Goal: Task Accomplishment & Management: Use online tool/utility

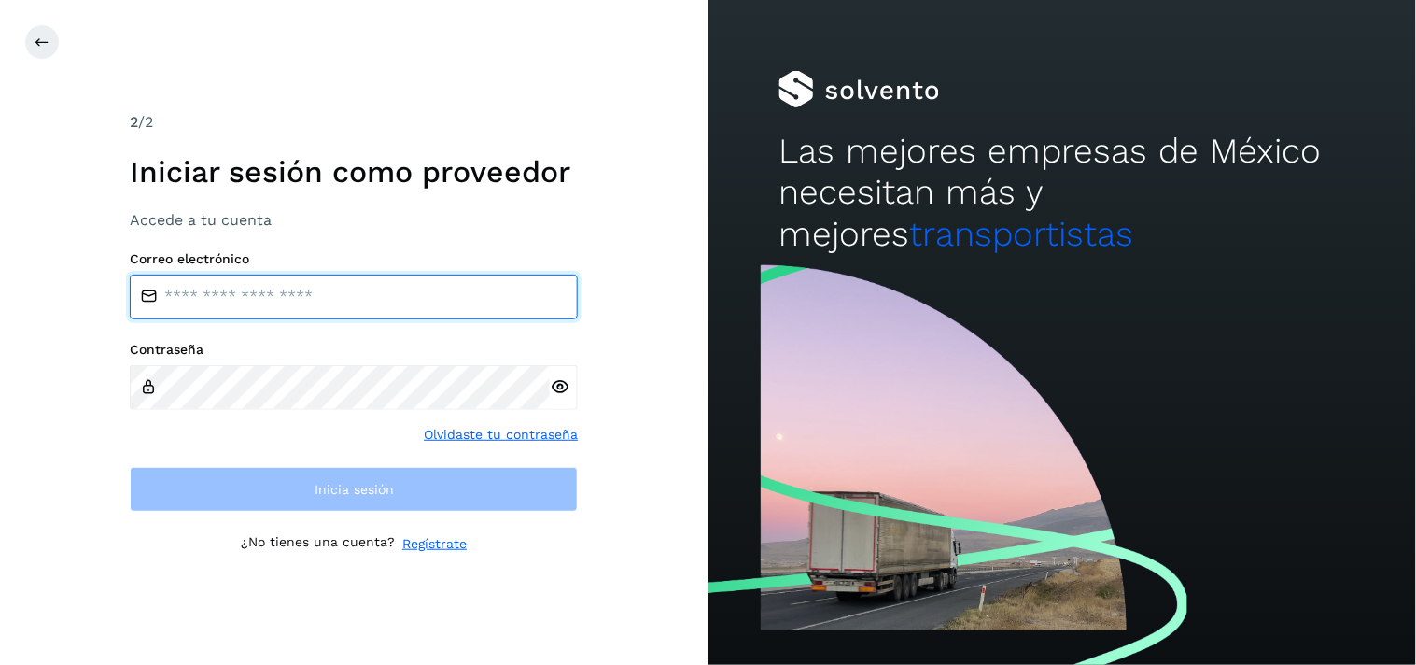
type input "**********"
click at [414, 284] on input "**********" at bounding box center [354, 296] width 448 height 45
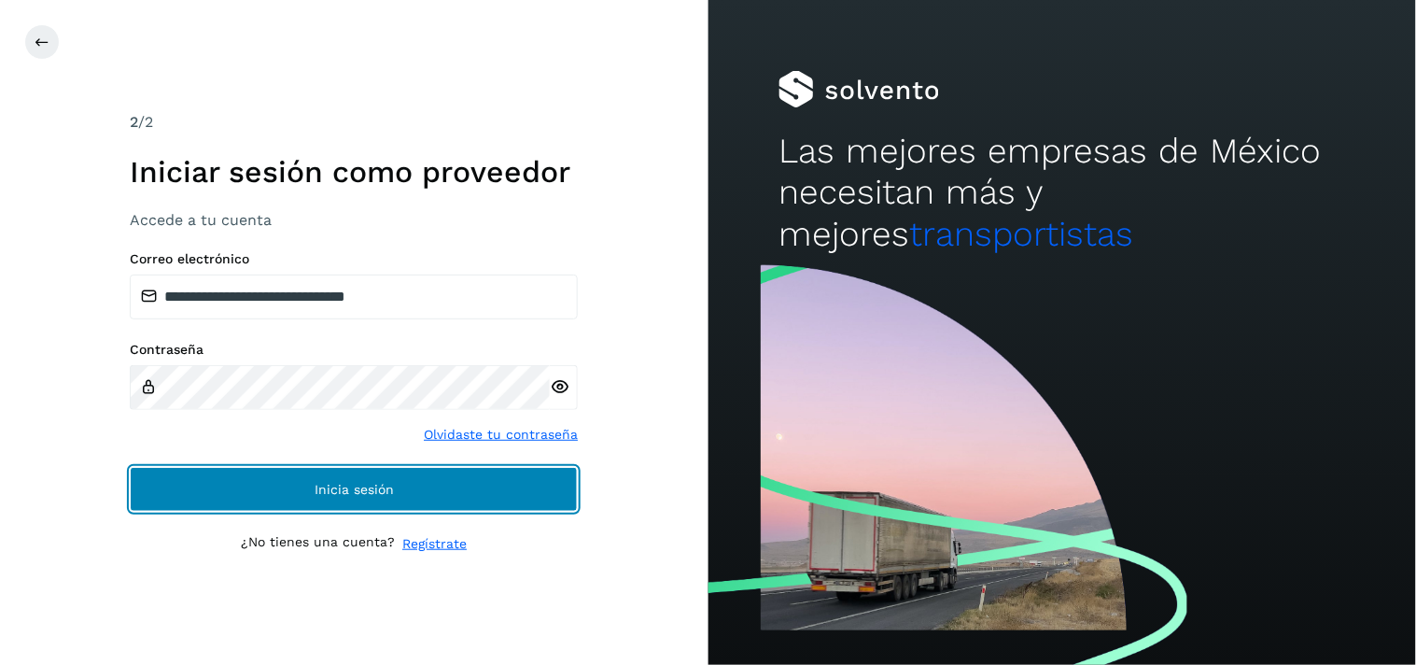
click at [420, 480] on button "Inicia sesión" at bounding box center [354, 489] width 448 height 45
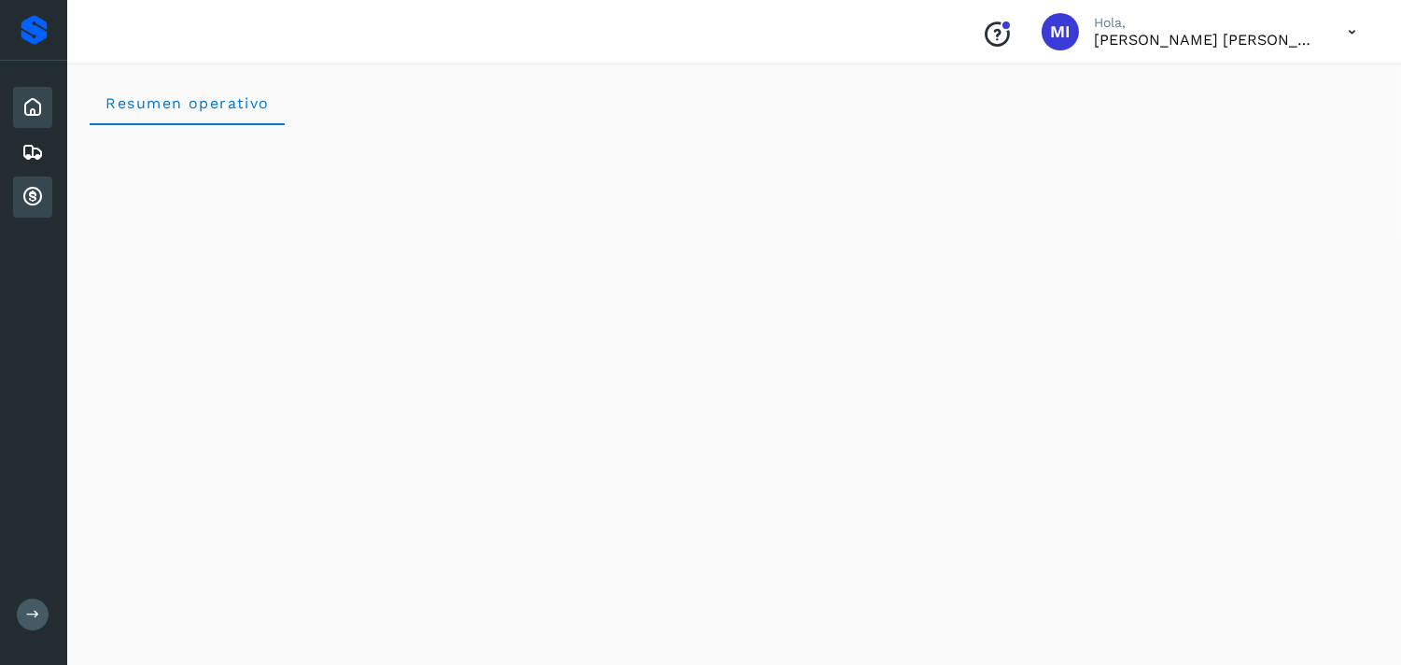
click at [25, 188] on icon at bounding box center [32, 197] width 22 height 22
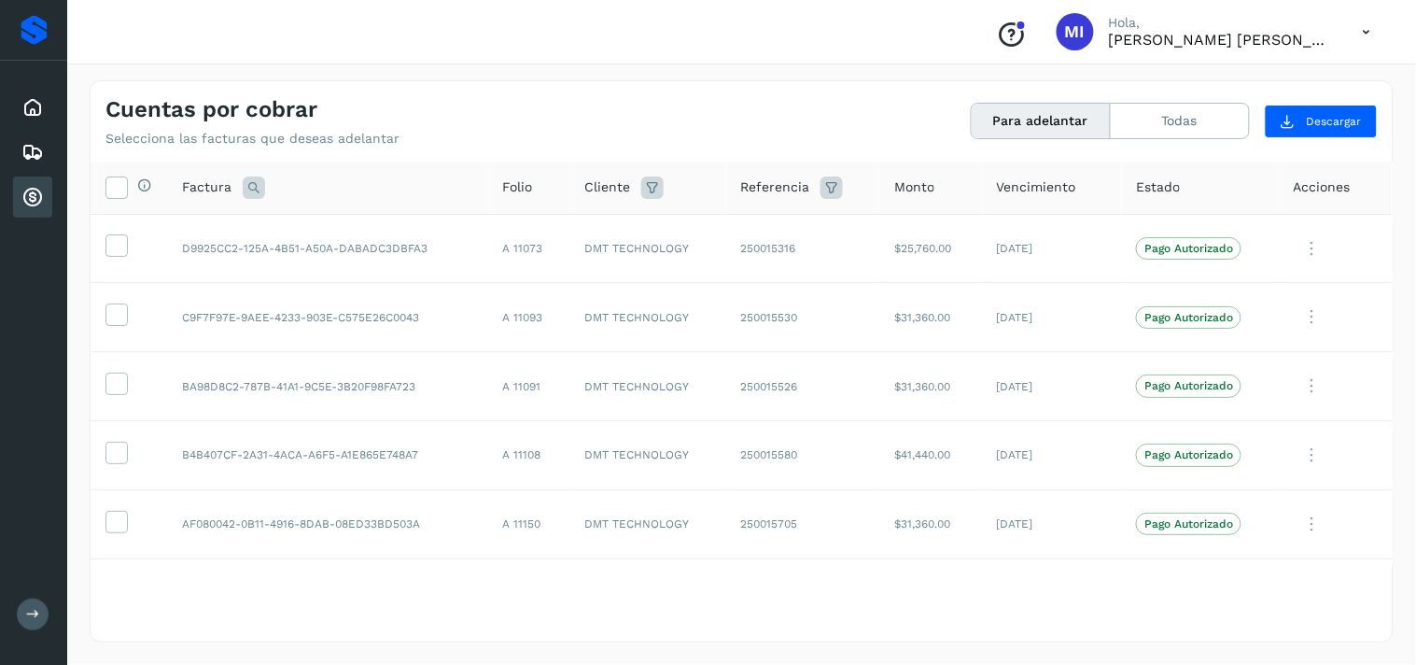
click at [105, 177] on div at bounding box center [116, 187] width 22 height 22
click at [113, 185] on icon at bounding box center [116, 186] width 20 height 20
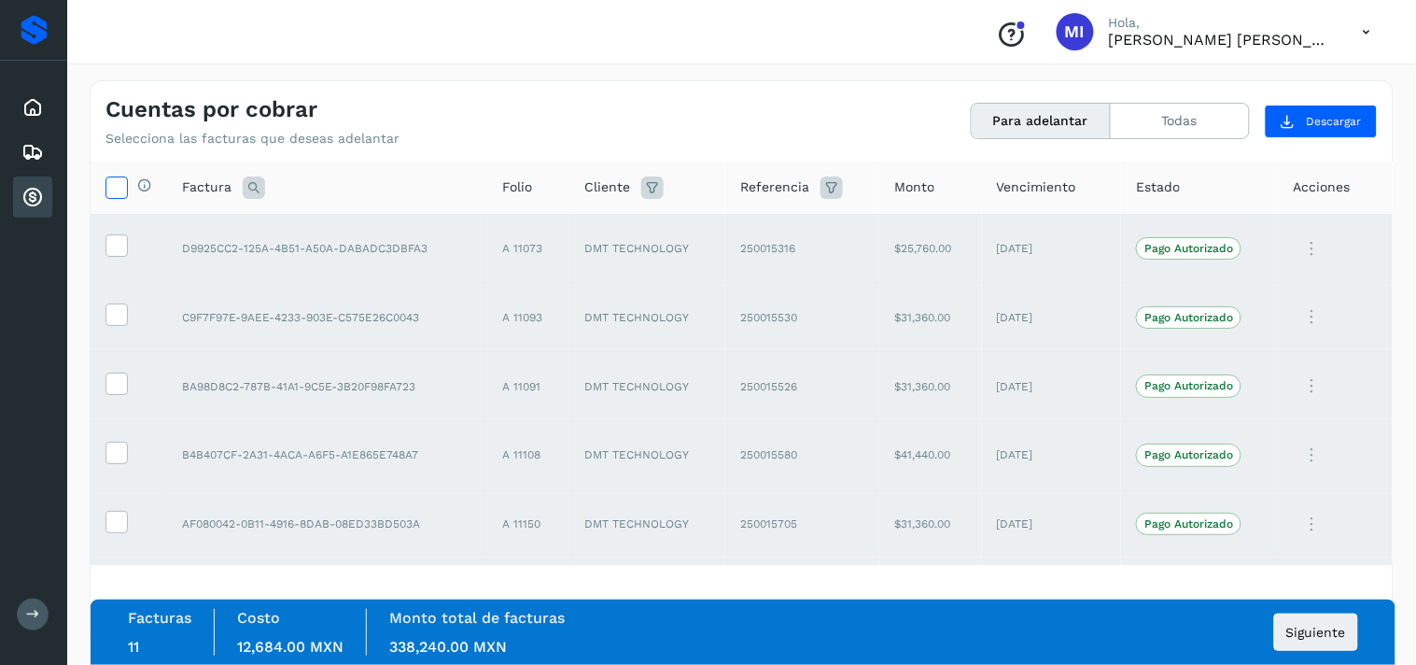
click at [122, 180] on icon at bounding box center [116, 186] width 20 height 20
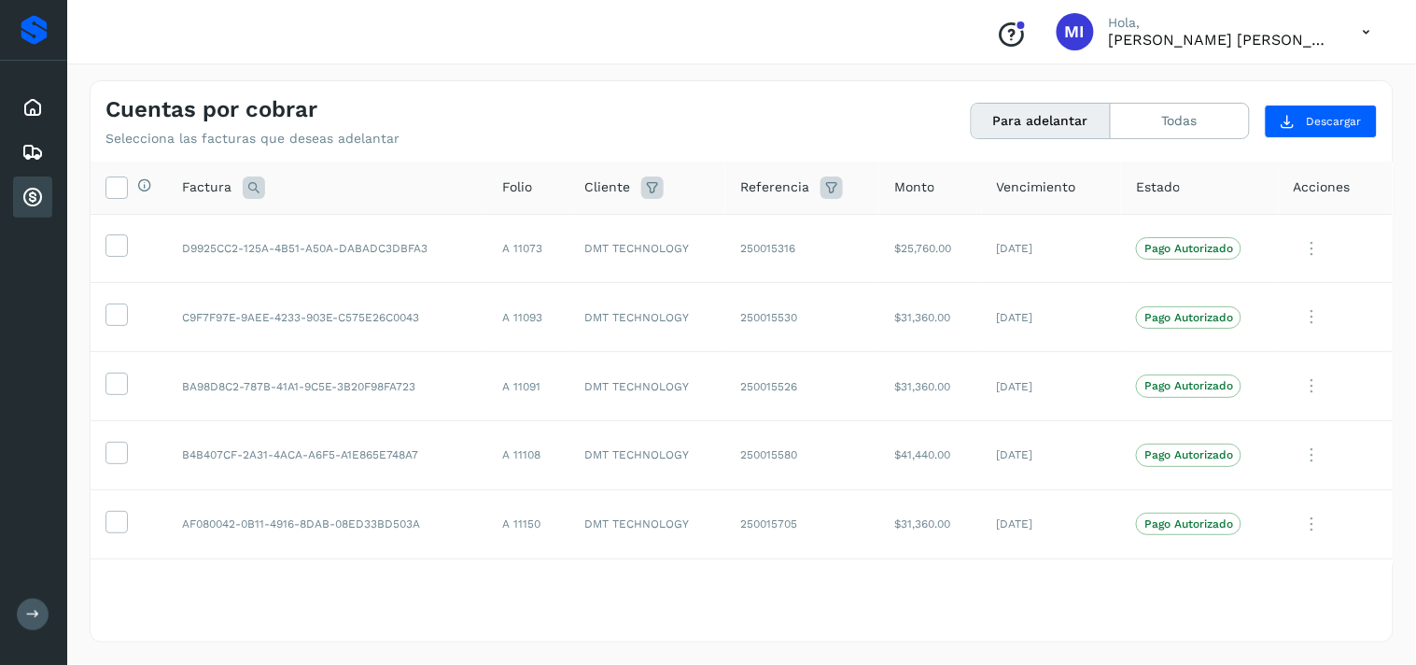
drag, startPoint x: 1393, startPoint y: 237, endPoint x: 1389, endPoint y: 273, distance: 35.7
click at [1389, 273] on div "Selecciona todas las facturas disponibles para adelanto Factura Folio Cliente R…" at bounding box center [742, 363] width 1302 height 403
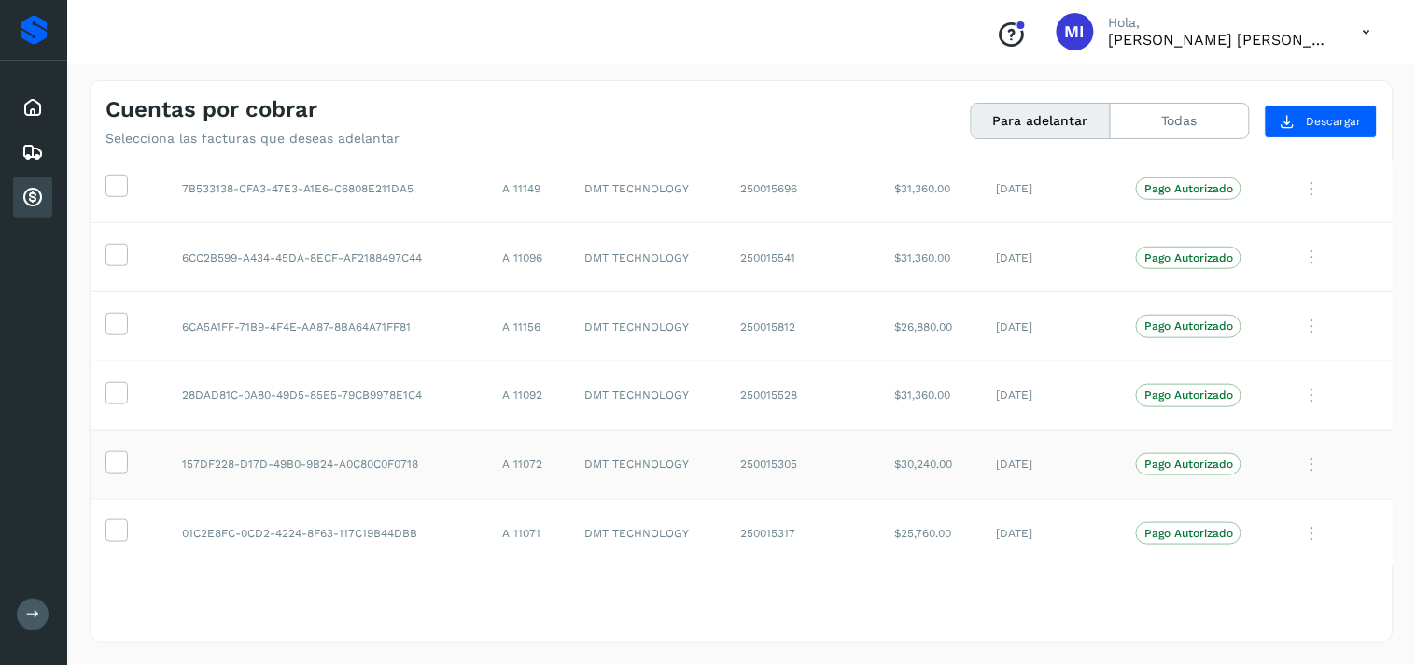
scroll to position [408, 0]
click at [118, 184] on icon at bounding box center [116, 181] width 20 height 20
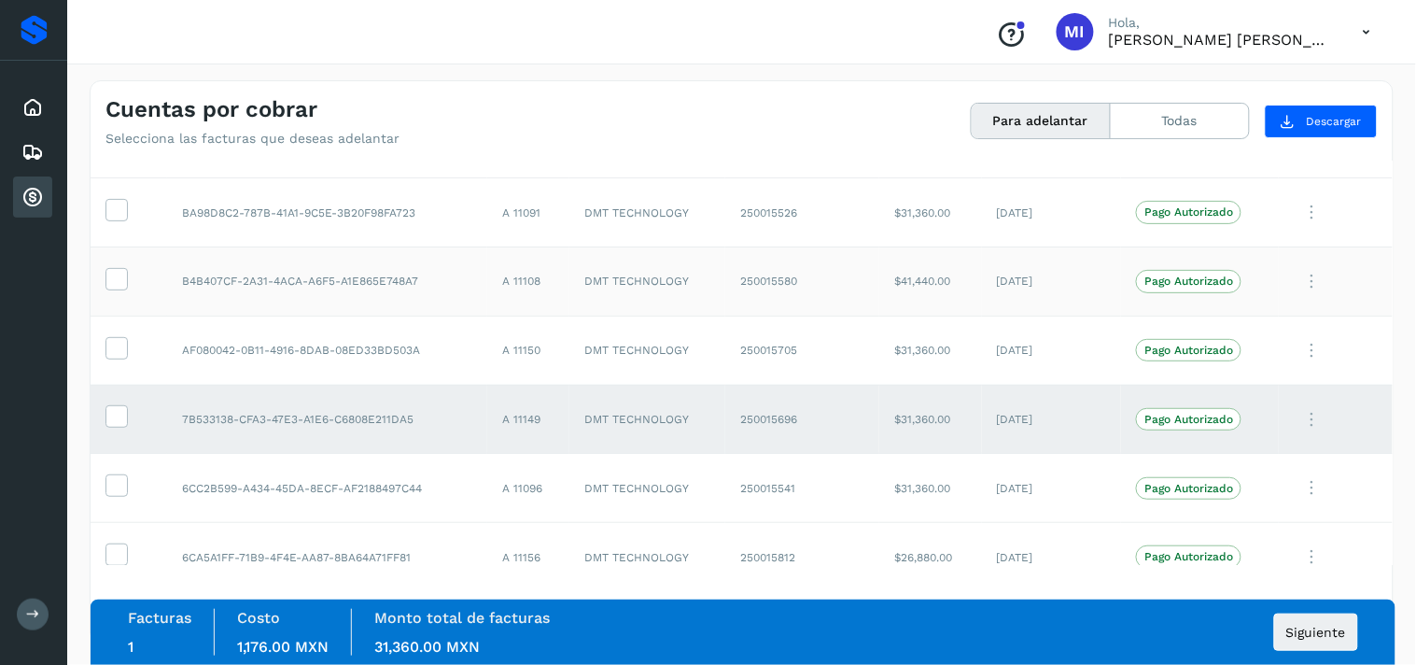
scroll to position [0, 0]
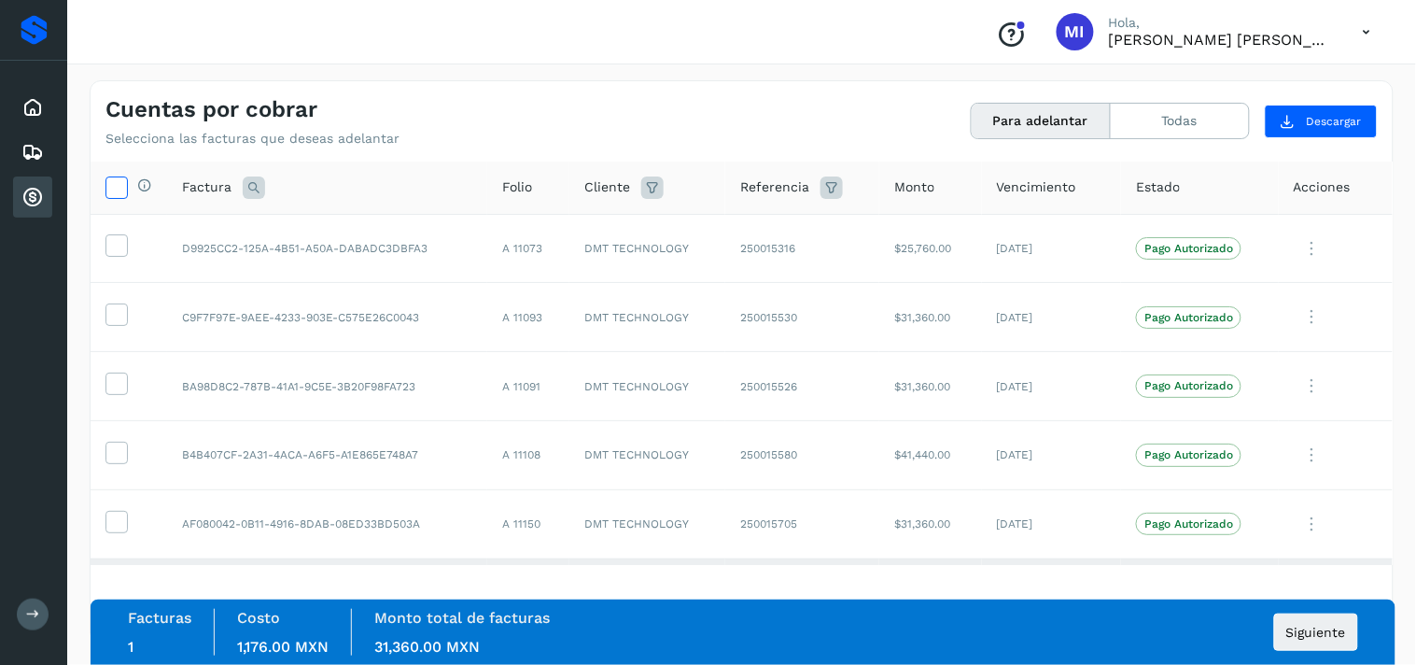
click at [113, 189] on icon at bounding box center [116, 186] width 20 height 20
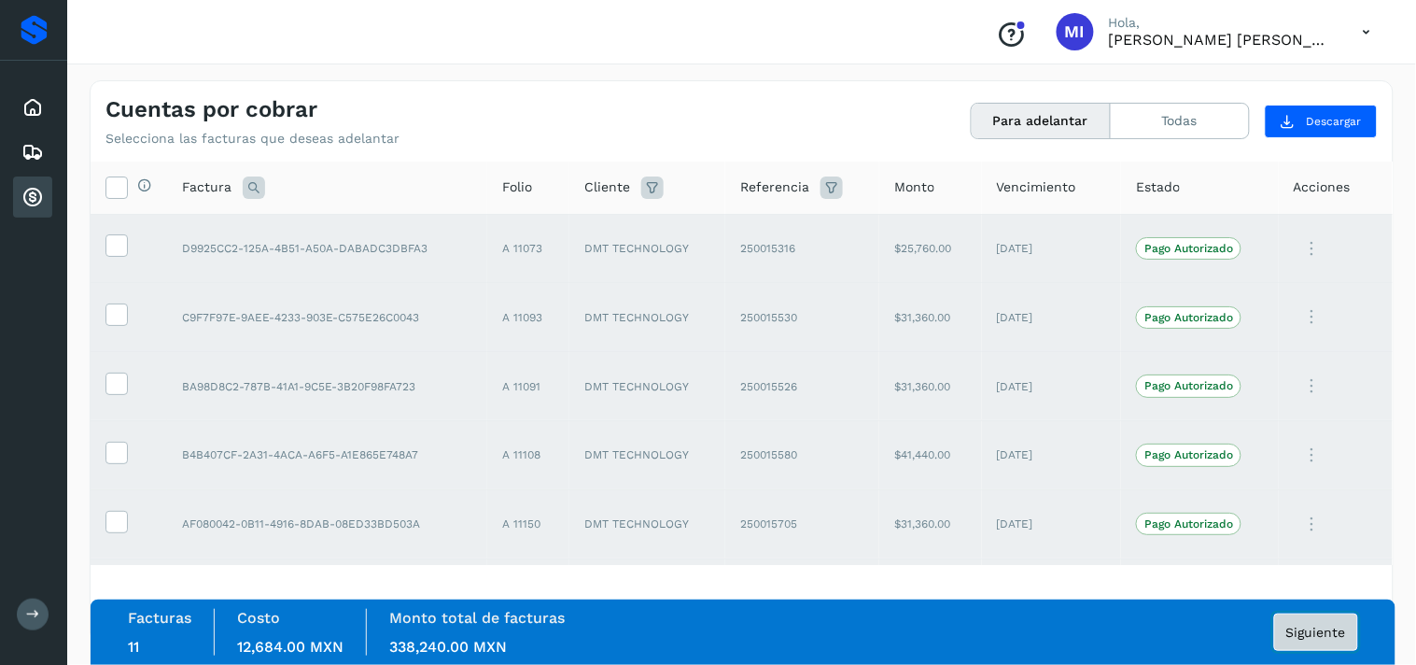
click at [1347, 621] on button "Siguiente" at bounding box center [1316, 631] width 84 height 37
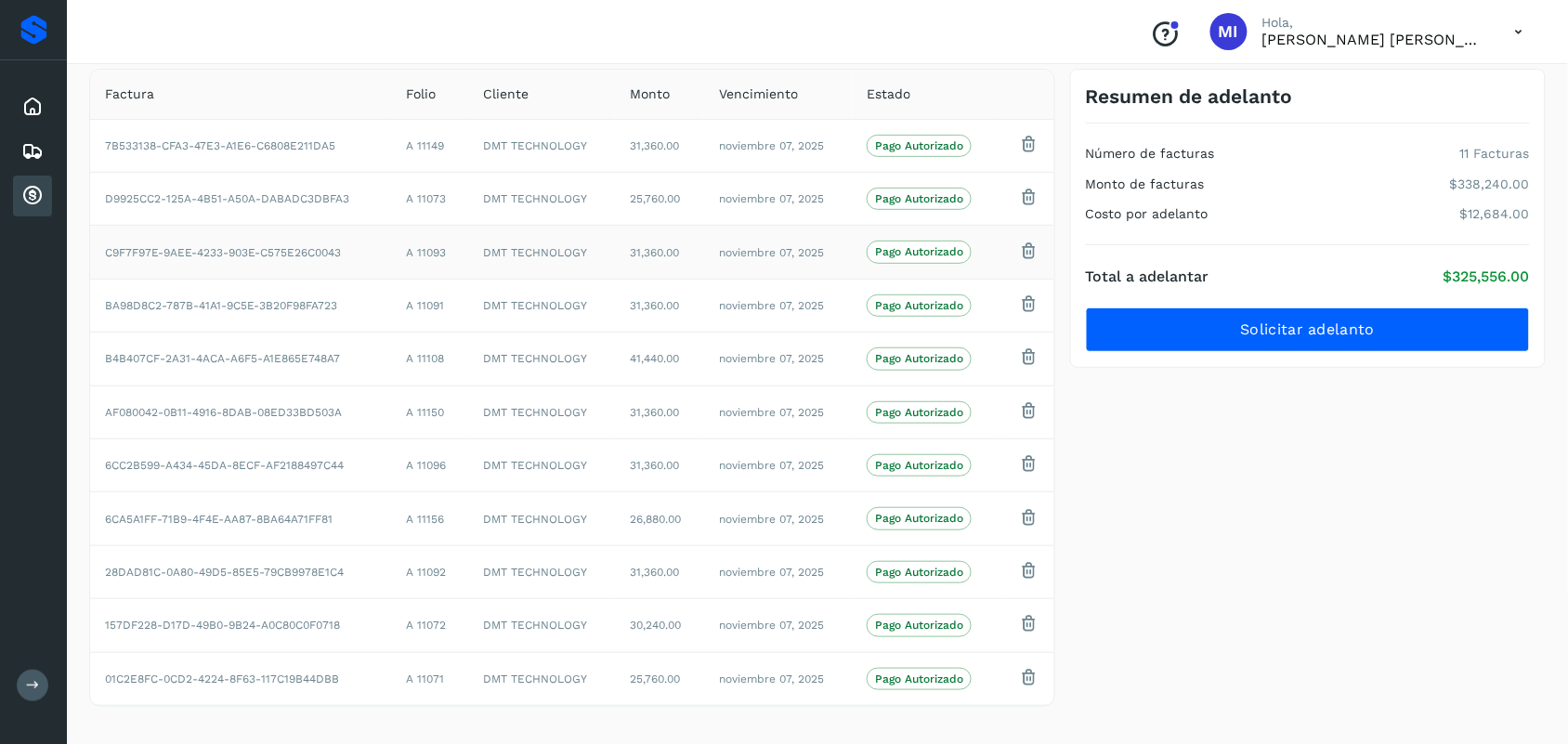
scroll to position [133, 0]
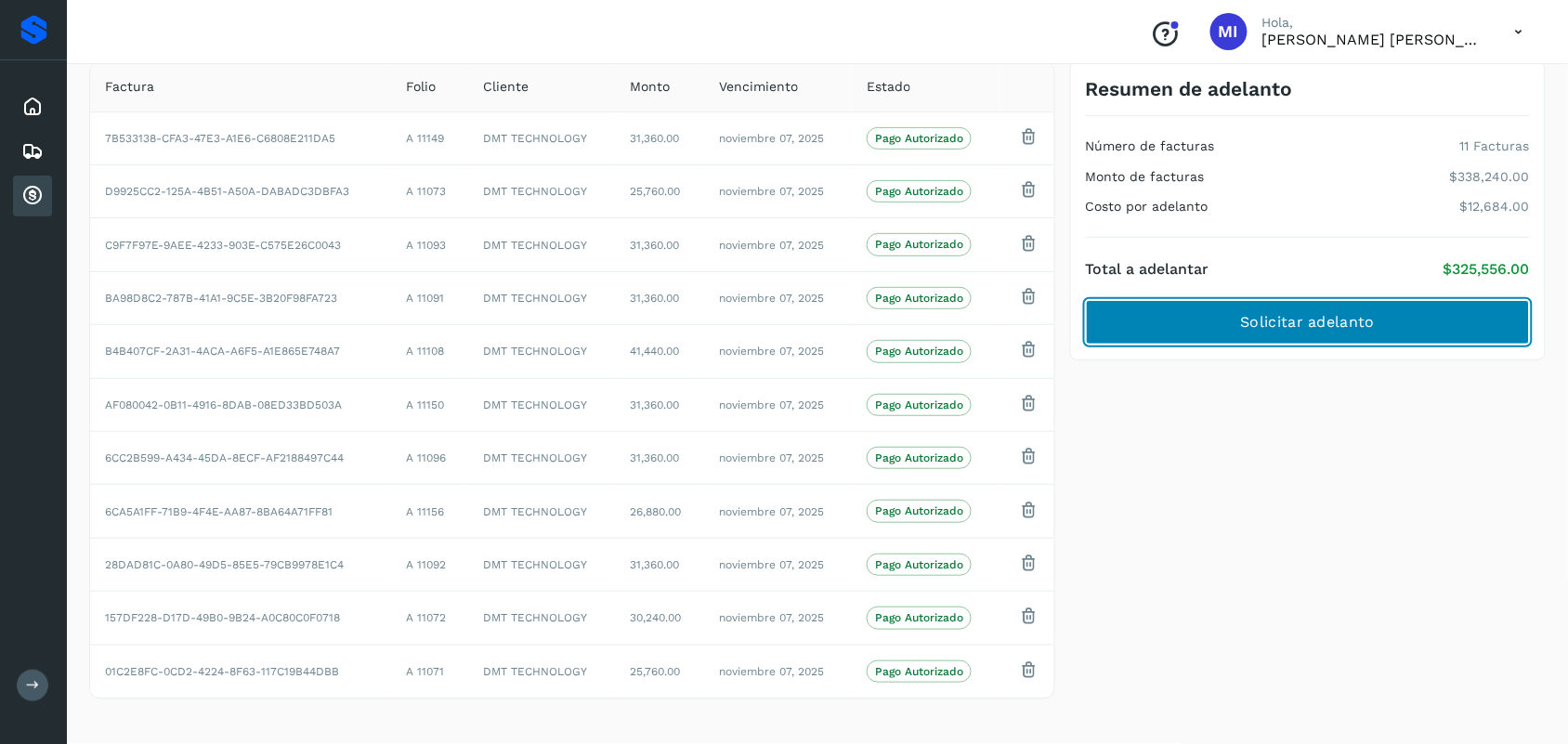
click at [1359, 312] on span "Solicitar adelanto" at bounding box center [1307, 322] width 133 height 21
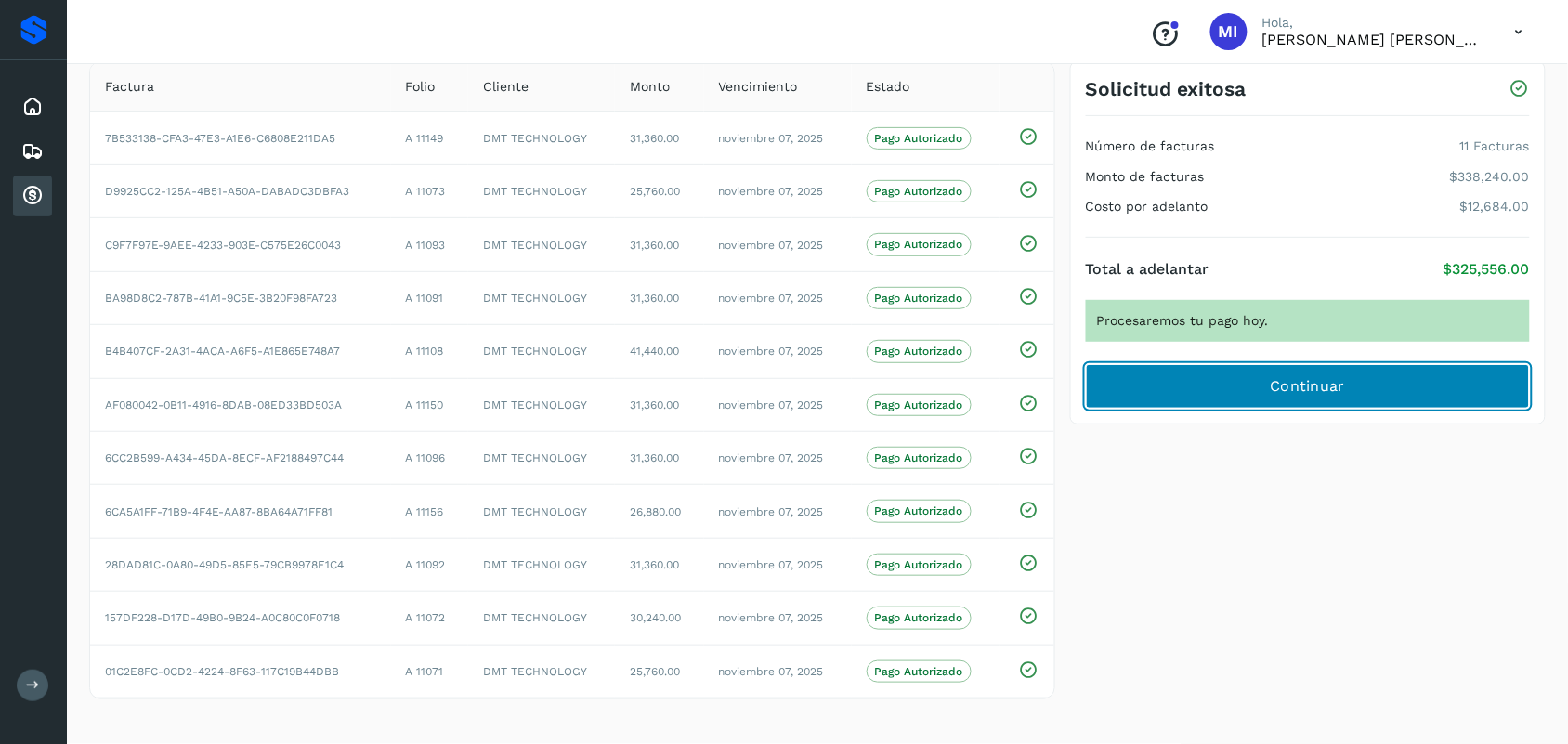
click at [1306, 367] on button "Continuar" at bounding box center [1307, 386] width 444 height 45
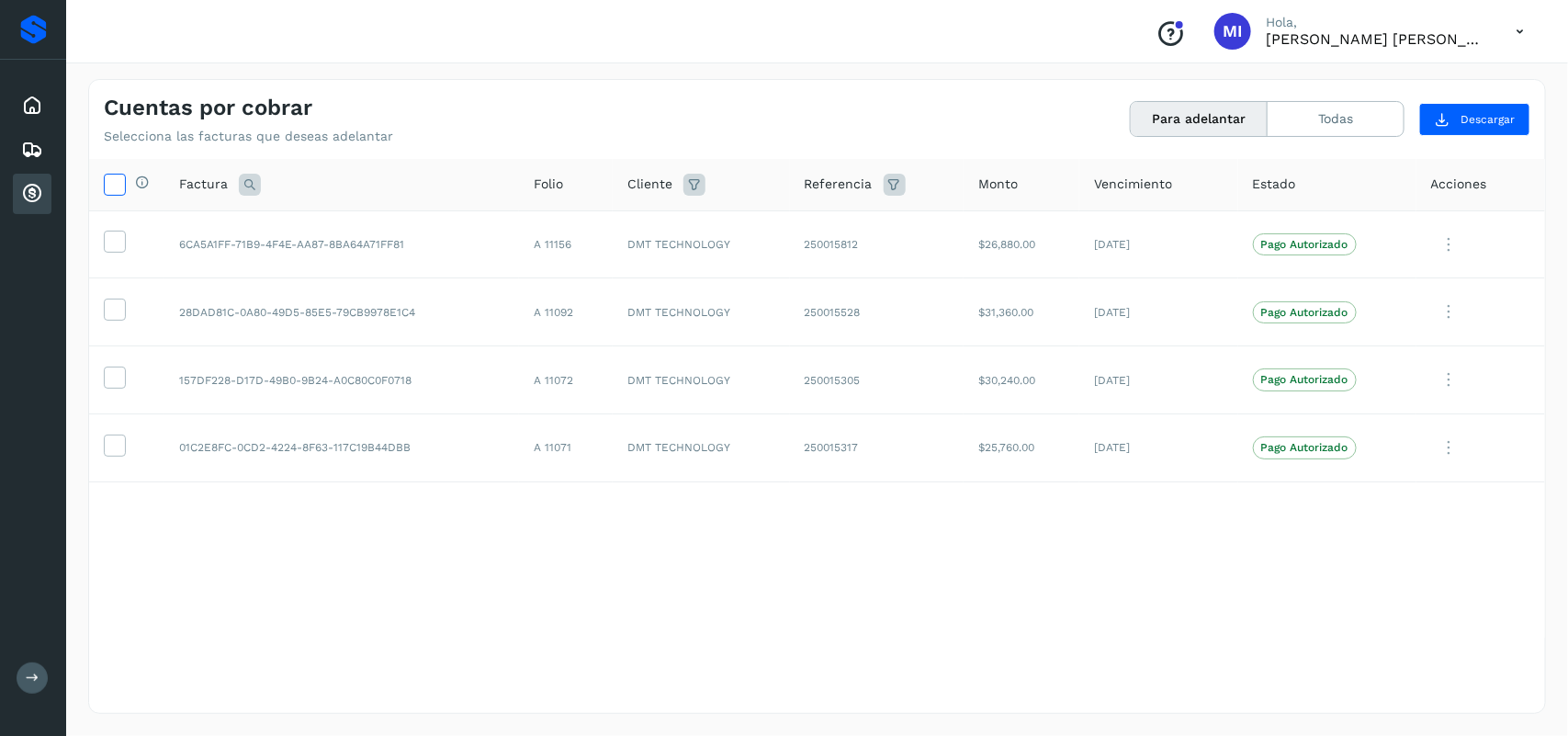
click at [116, 174] on icon at bounding box center [114, 183] width 20 height 20
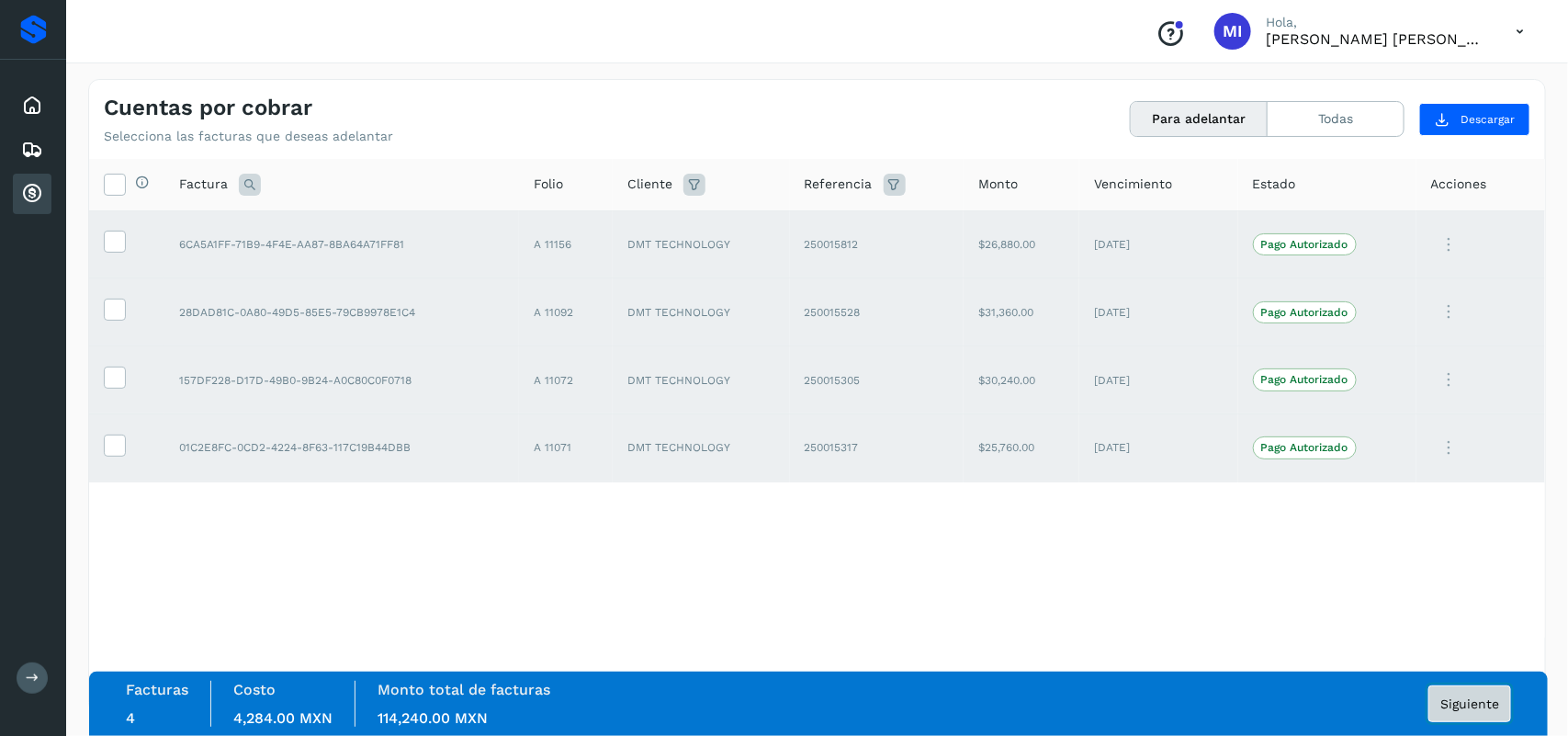
click at [1392, 653] on button "Siguiente" at bounding box center [1470, 703] width 83 height 36
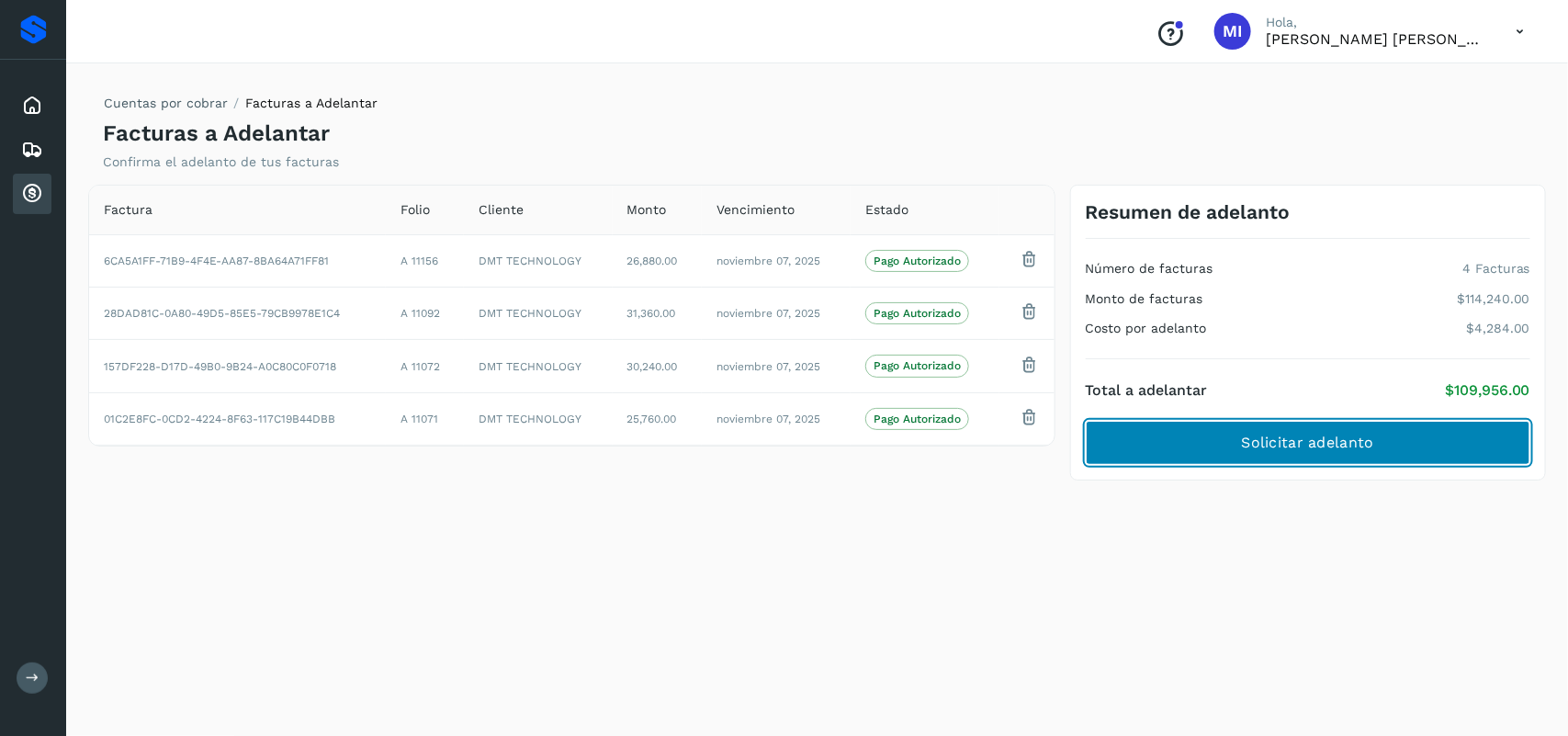
click at [1392, 443] on button "Solicitar adelanto" at bounding box center [1308, 443] width 445 height 44
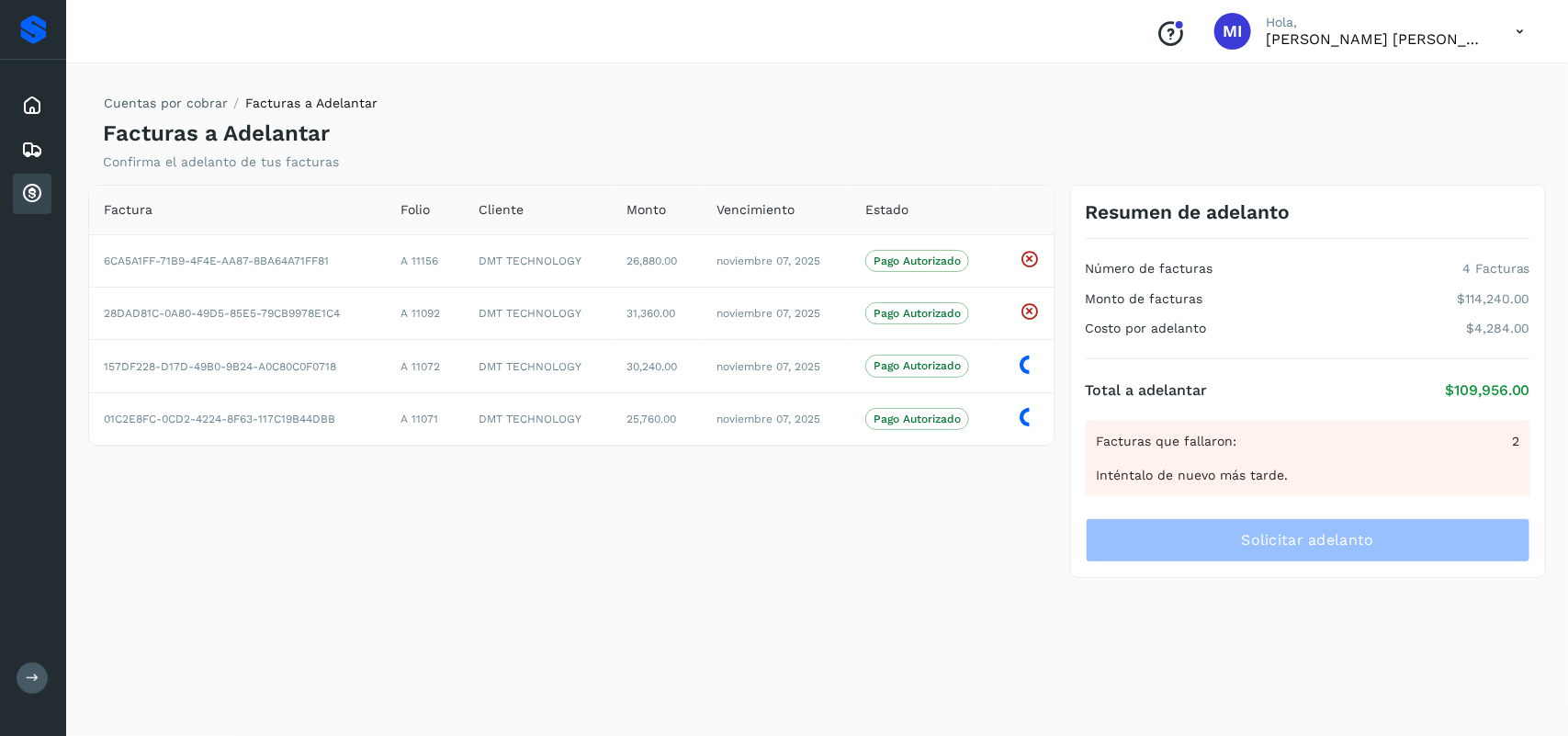
click at [1392, 441] on span "2" at bounding box center [1515, 442] width 7 height 20
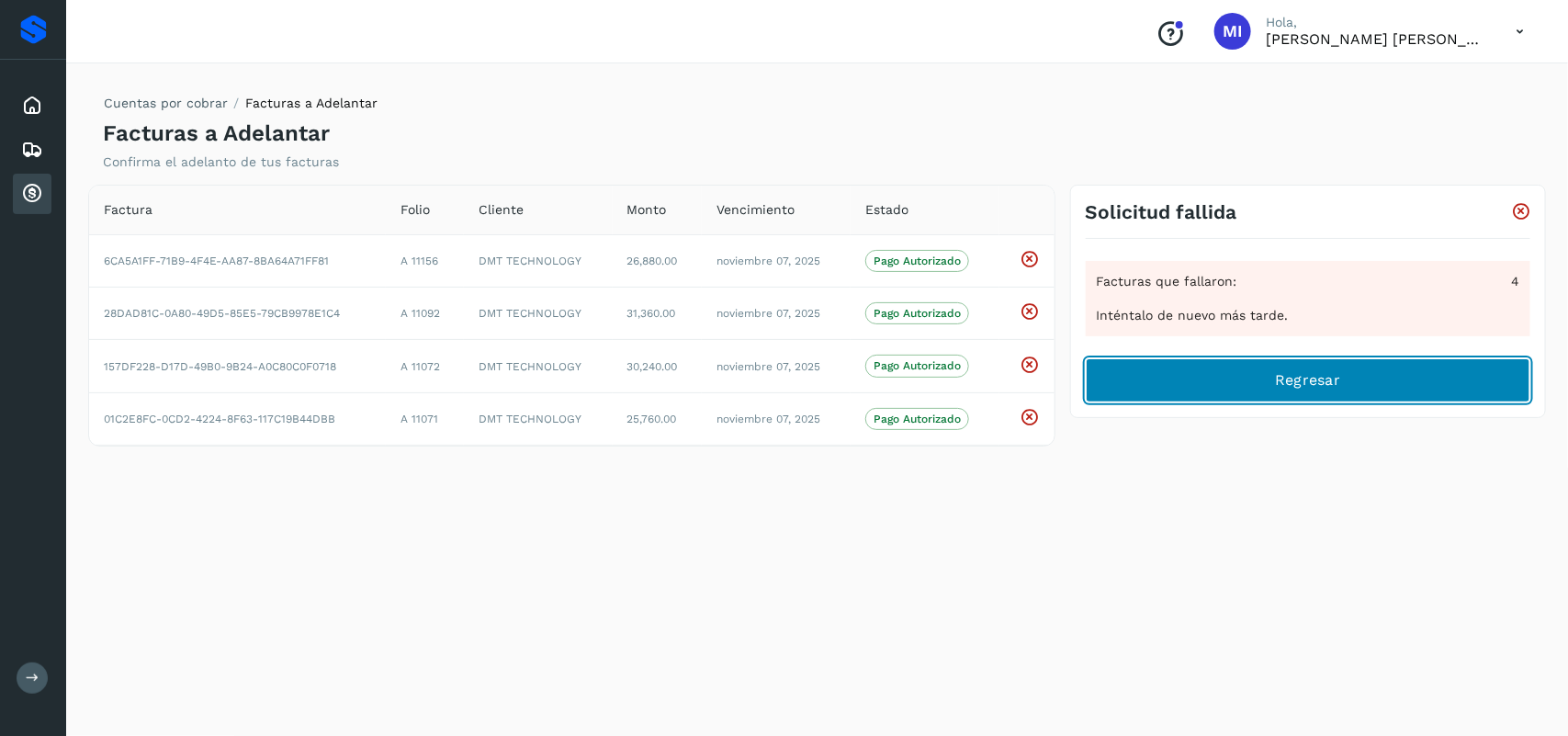
click at [1392, 384] on button "Regresar" at bounding box center [1308, 380] width 445 height 44
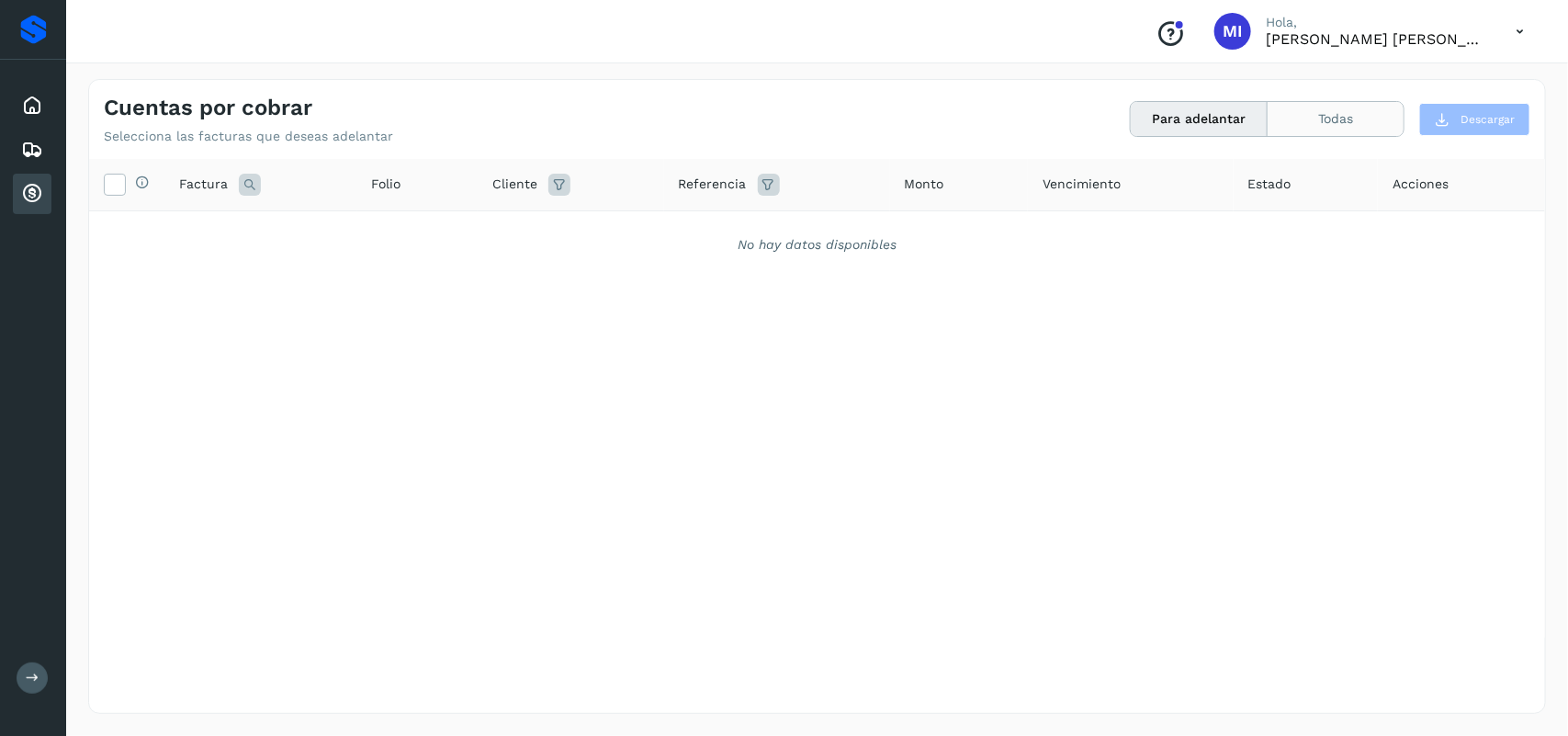
click at [1332, 125] on button "Todas" at bounding box center [1335, 119] width 136 height 34
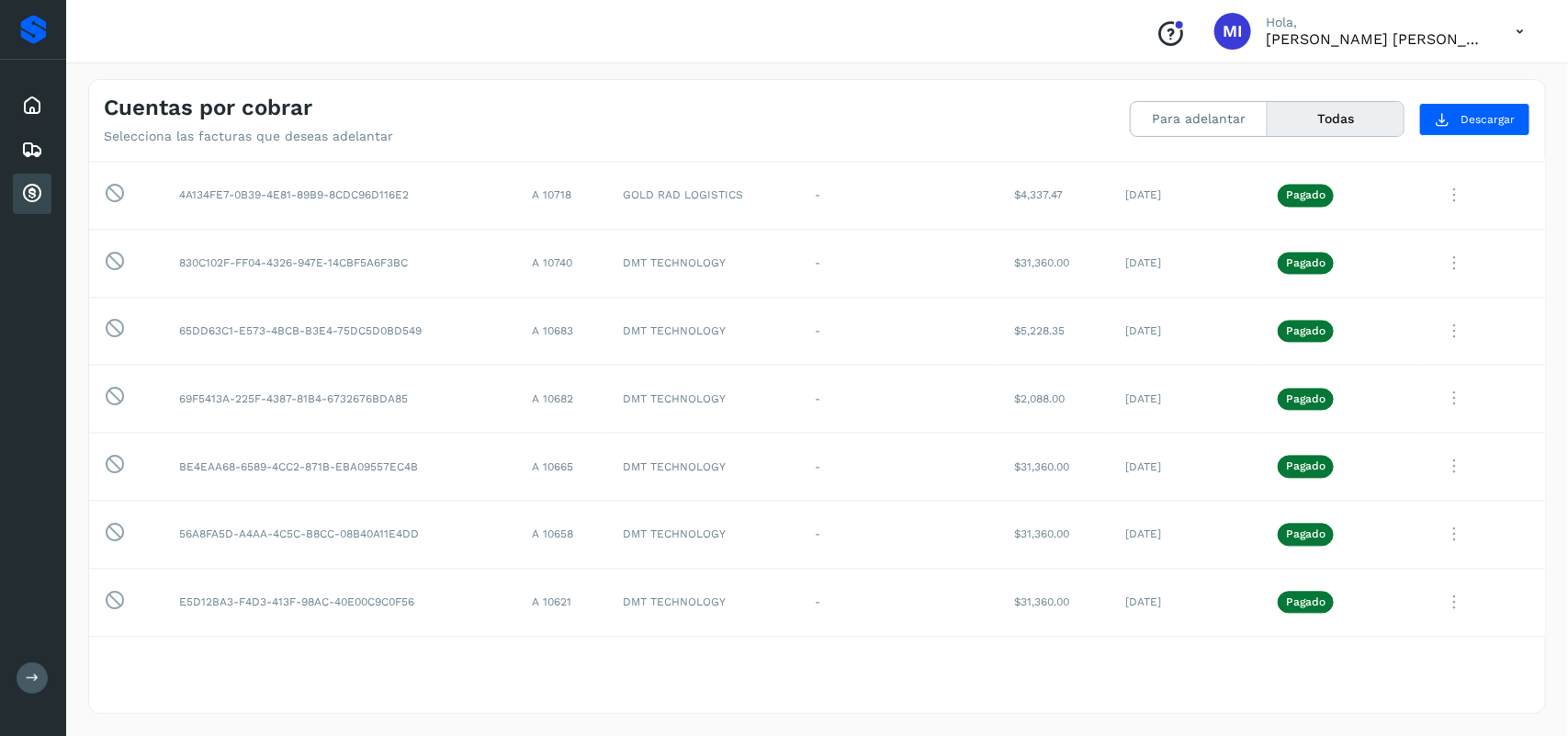
scroll to position [2412, 0]
